Goal: Task Accomplishment & Management: Manage account settings

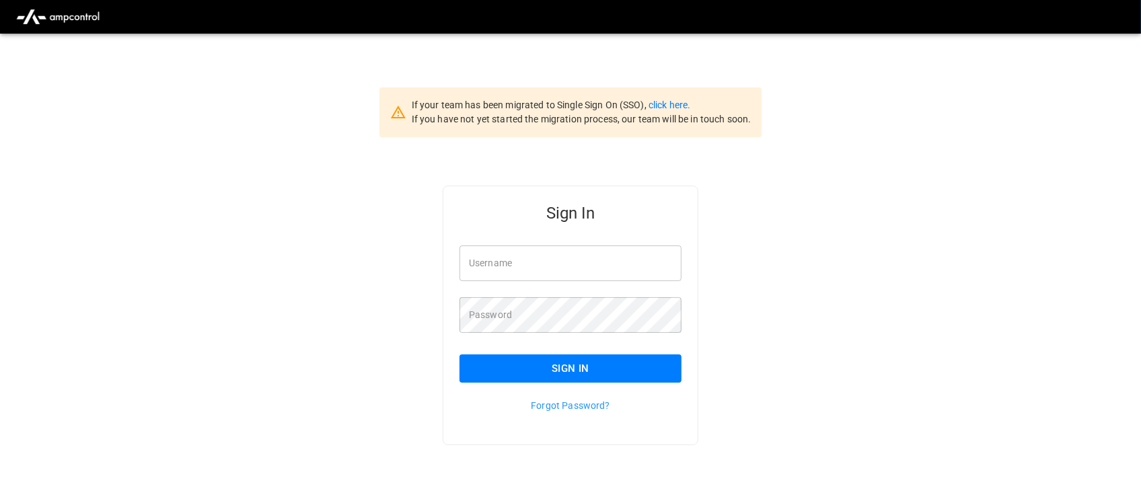
type input "**********"
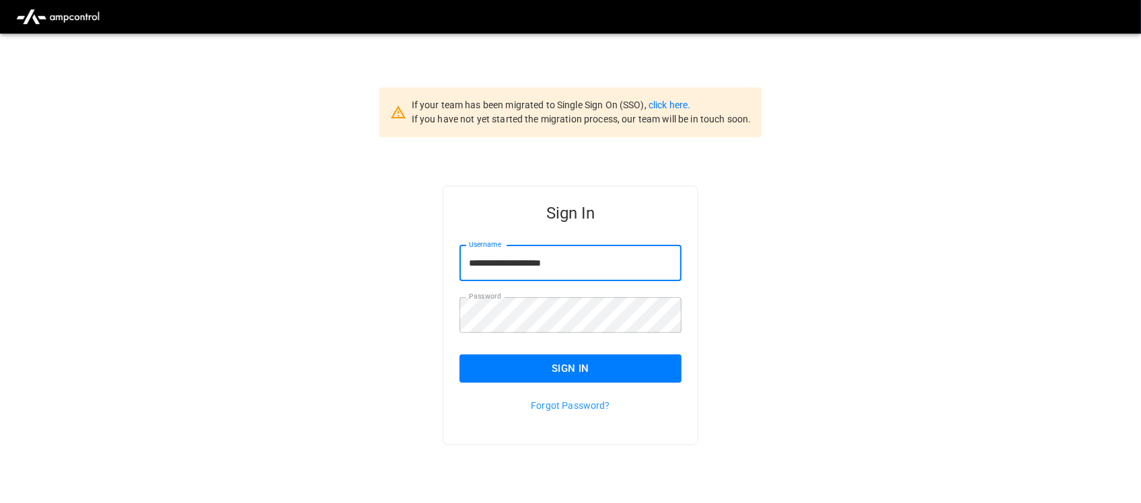
click at [583, 276] on input "**********" at bounding box center [570, 263] width 222 height 36
click at [623, 358] on button "Sign In" at bounding box center [570, 368] width 222 height 28
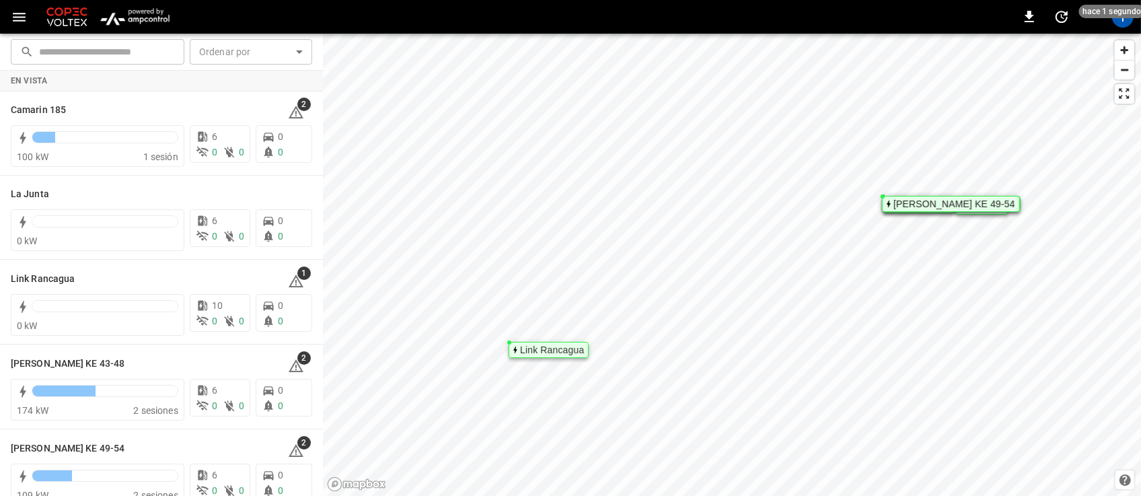
click at [118, 13] on img "menu" at bounding box center [134, 17] width 79 height 26
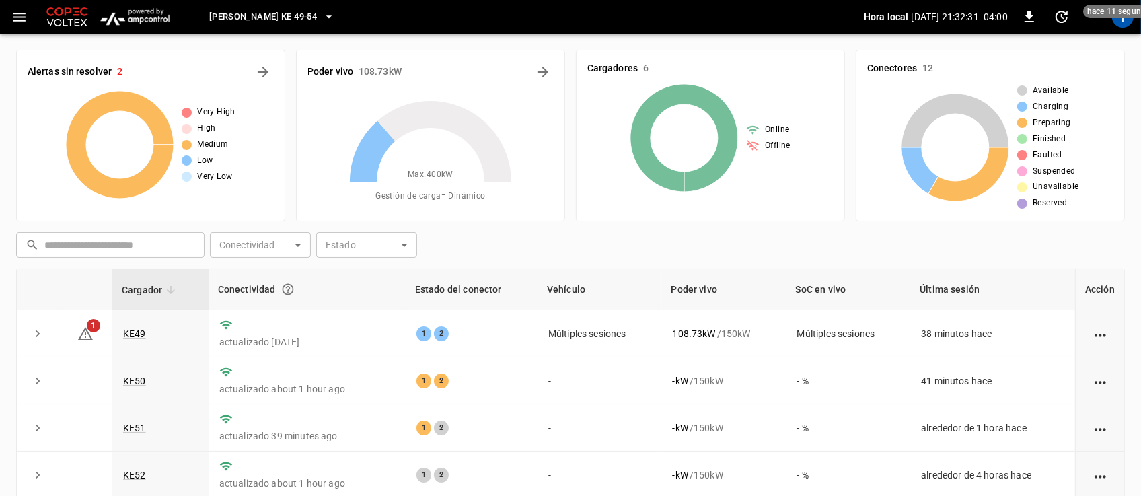
click at [301, 7] on button "[PERSON_NAME] KE 49-54" at bounding box center [272, 17] width 136 height 26
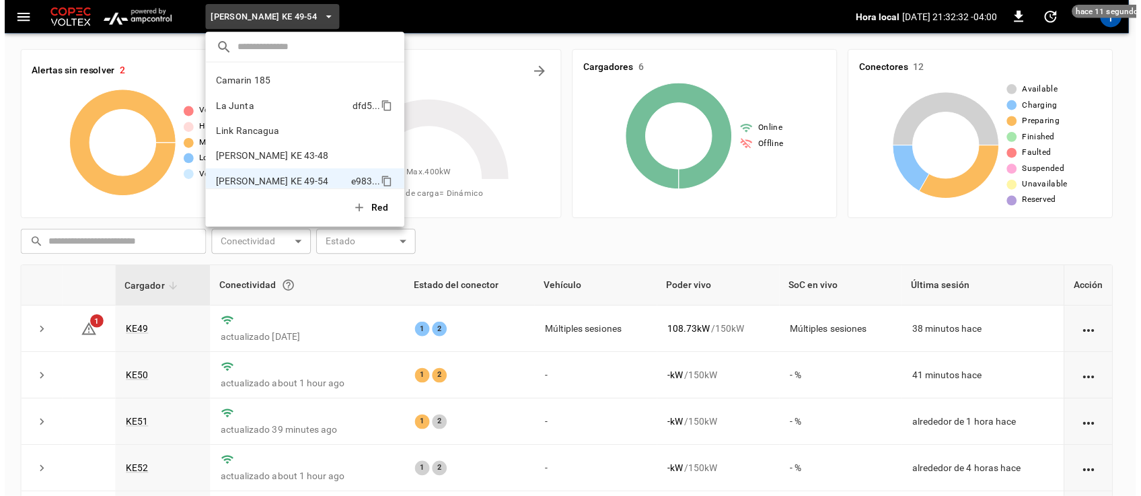
scroll to position [11, 0]
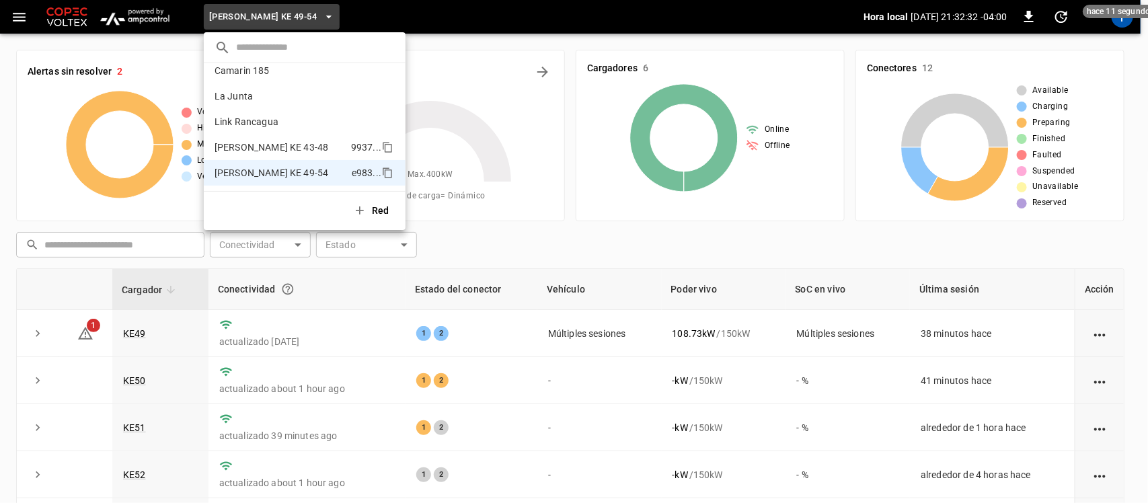
click at [283, 145] on p "[PERSON_NAME] KE 43-48" at bounding box center [272, 147] width 114 height 13
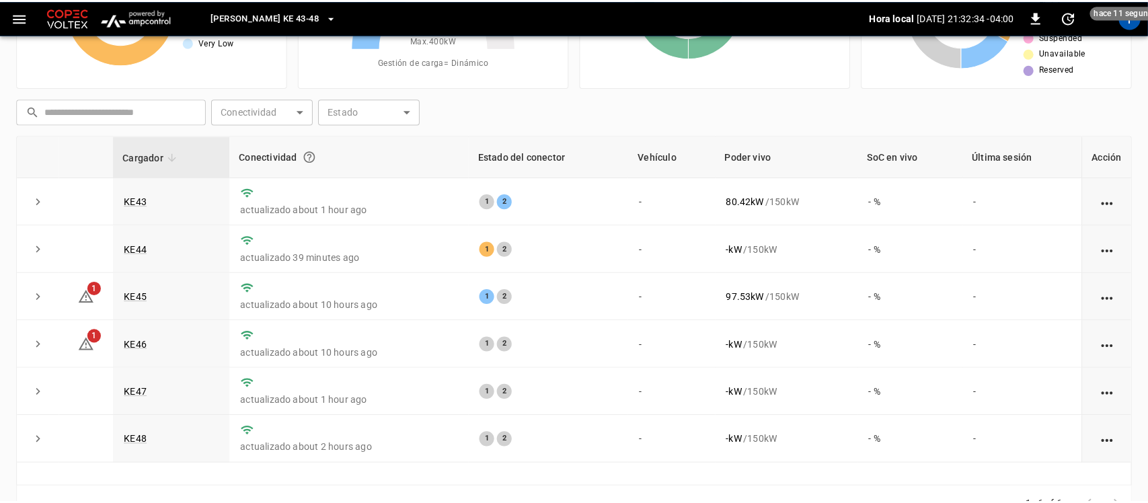
scroll to position [168, 0]
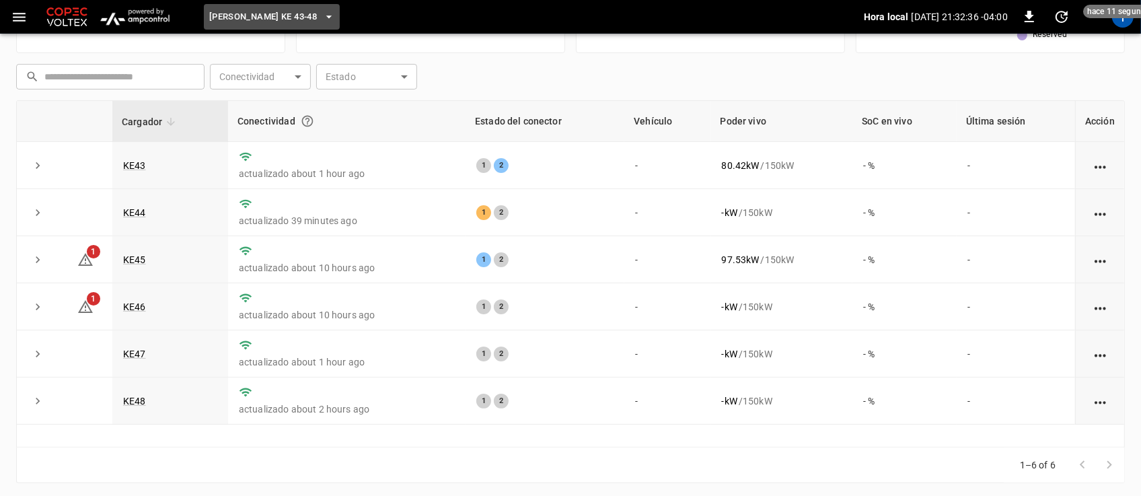
click at [303, 19] on button "[PERSON_NAME] KE 43-48" at bounding box center [272, 17] width 136 height 26
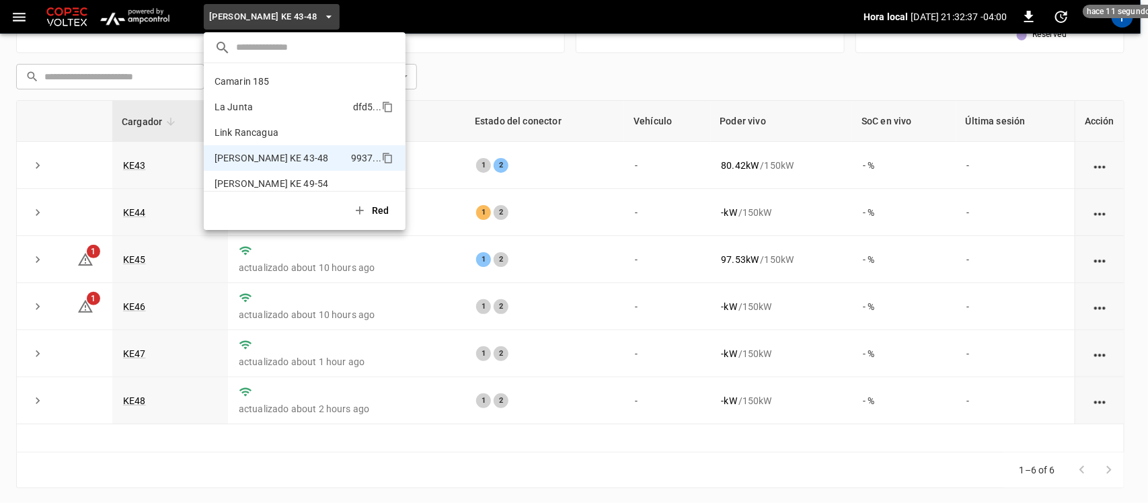
scroll to position [11, 0]
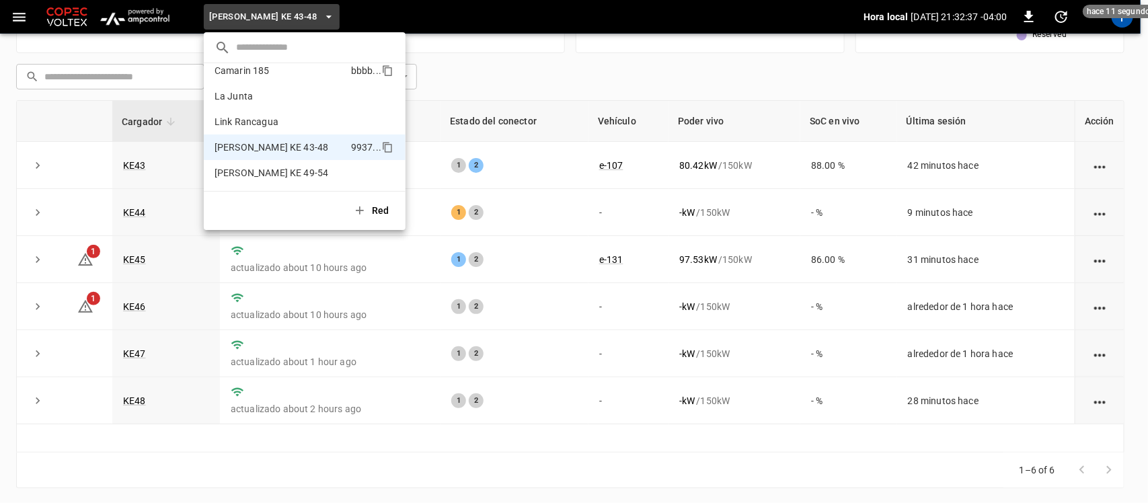
click at [258, 74] on p "Camarin 185" at bounding box center [242, 70] width 55 height 13
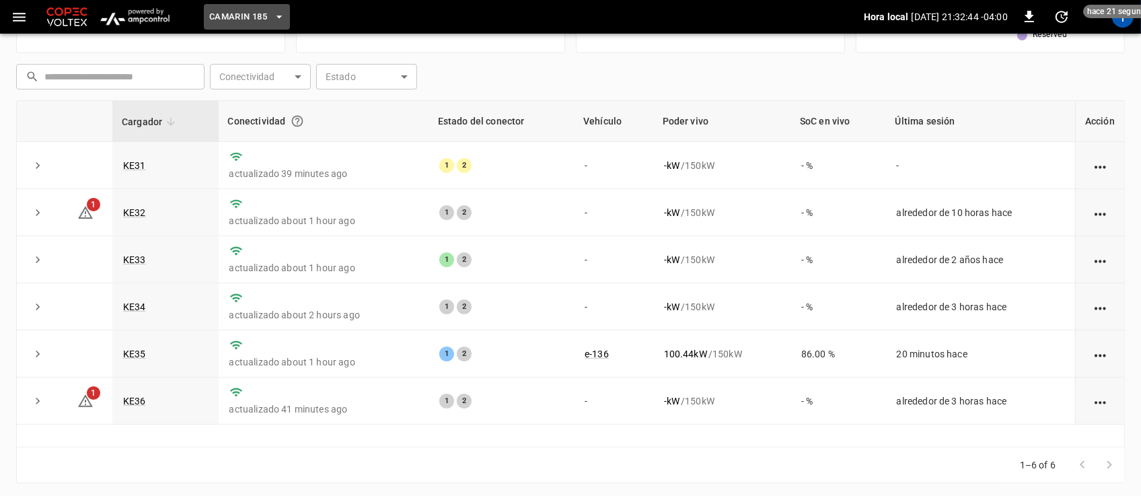
click at [278, 20] on icon "button" at bounding box center [278, 16] width 13 height 13
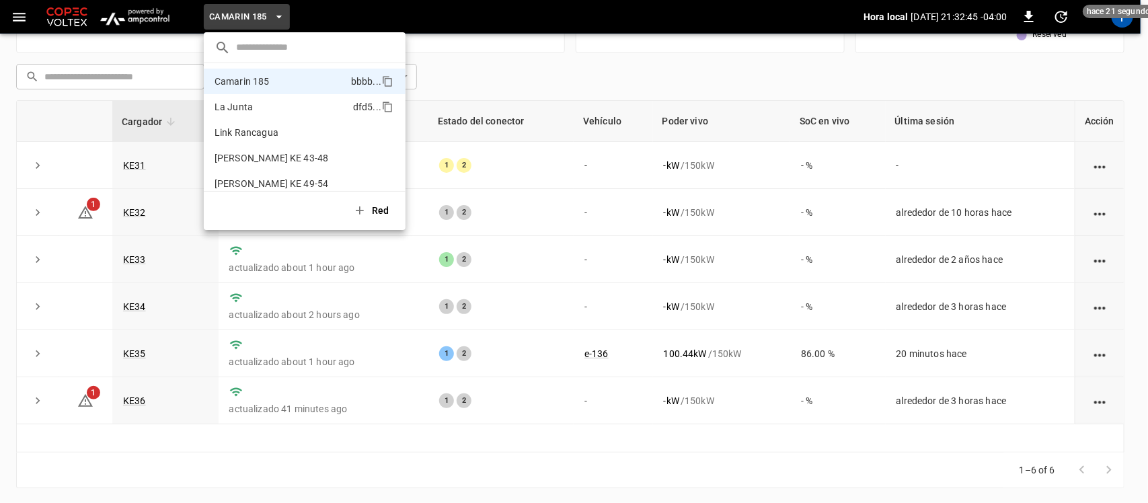
click at [266, 114] on li "La Junta dfd5 ..." at bounding box center [305, 107] width 202 height 26
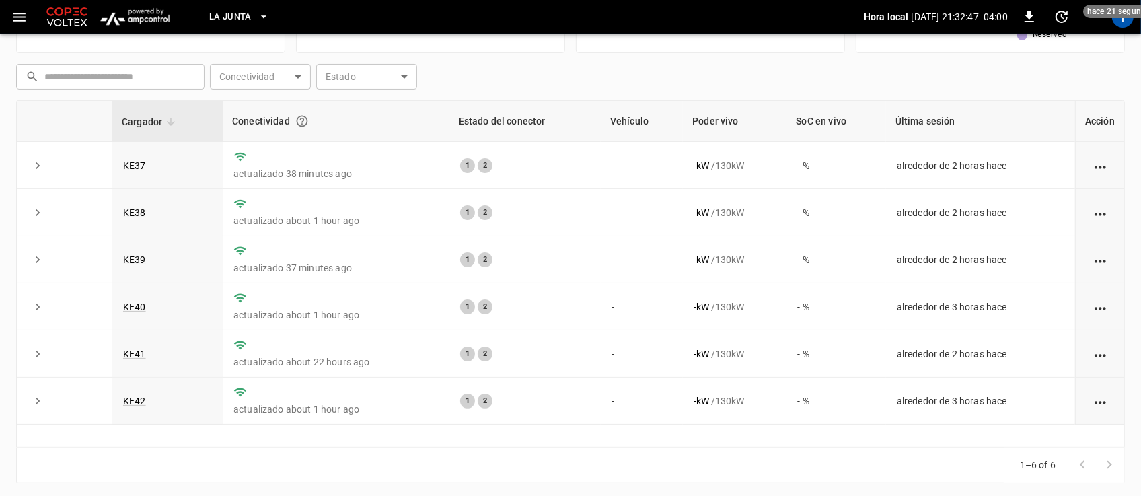
click at [264, 25] on button "La Junta" at bounding box center [239, 17] width 71 height 26
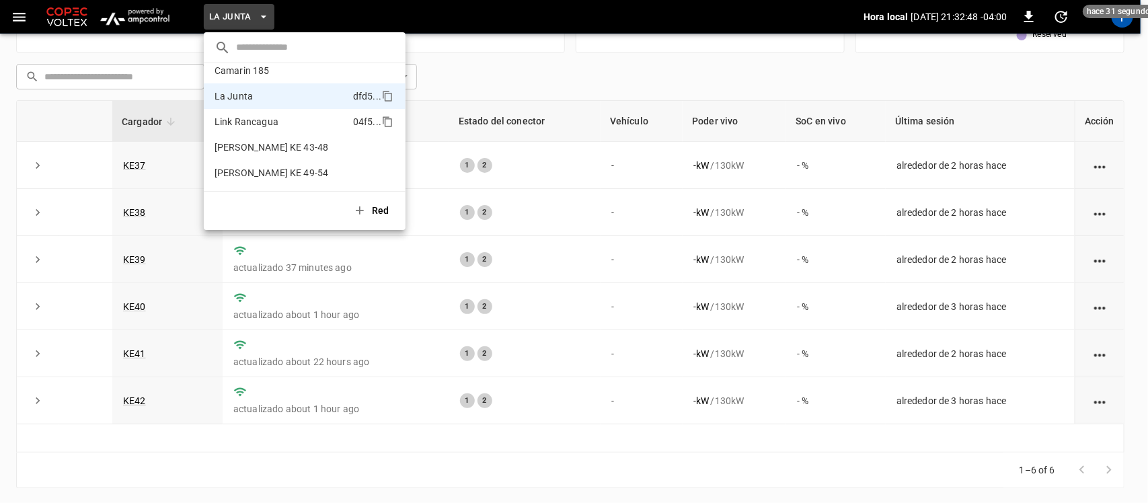
click at [269, 122] on p "Link Rancagua" at bounding box center [247, 121] width 64 height 13
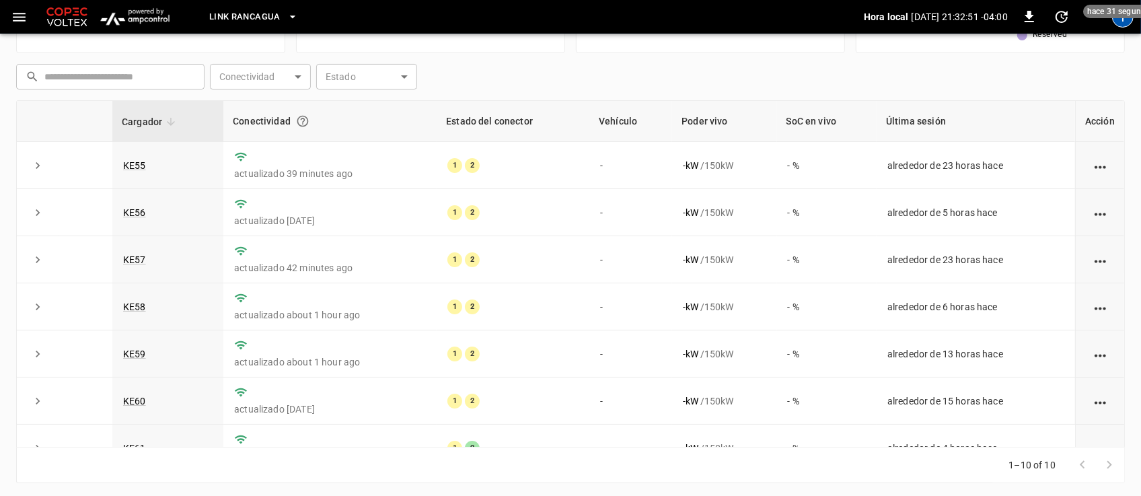
click at [1124, 22] on div "T" at bounding box center [1123, 17] width 22 height 22
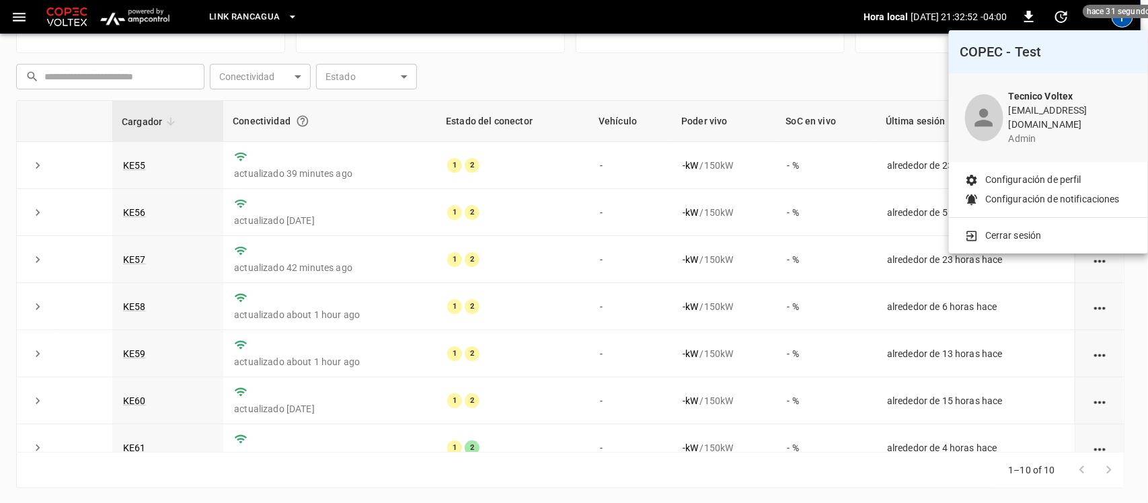
click at [1033, 229] on p "Cerrar sesión" at bounding box center [1013, 236] width 56 height 14
